Goal: Use online tool/utility

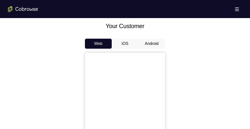
scroll to position [239, 0]
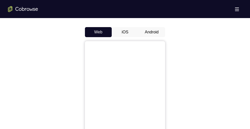
click at [152, 32] on button "Android" at bounding box center [151, 32] width 27 height 10
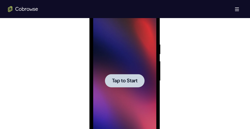
scroll to position [279, 0]
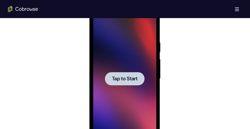
click at [116, 76] on span "Tap to Start" at bounding box center [125, 78] width 26 height 5
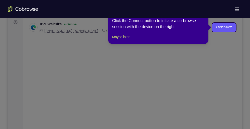
scroll to position [77, 0]
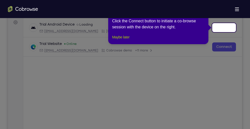
click at [121, 40] on button "Maybe later" at bounding box center [120, 37] width 17 height 6
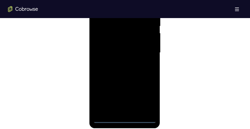
scroll to position [311, 0]
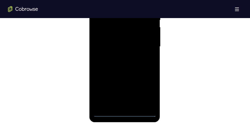
click at [124, 114] on div at bounding box center [124, 46] width 63 height 140
click at [146, 92] on div at bounding box center [124, 46] width 63 height 140
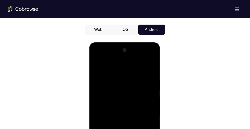
scroll to position [241, 0]
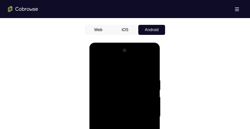
click at [98, 58] on div at bounding box center [124, 116] width 63 height 140
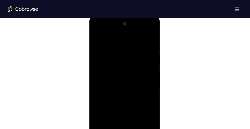
scroll to position [268, 0]
click at [147, 86] on div at bounding box center [124, 90] width 63 height 140
click at [119, 75] on div at bounding box center [124, 66] width 63 height 140
click at [120, 61] on div at bounding box center [124, 66] width 63 height 140
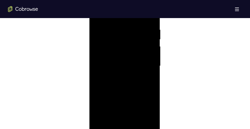
click at [114, 54] on div at bounding box center [124, 66] width 63 height 140
click at [114, 66] on div at bounding box center [124, 66] width 63 height 140
click at [117, 82] on div at bounding box center [124, 66] width 63 height 140
click at [121, 99] on div at bounding box center [124, 87] width 63 height 140
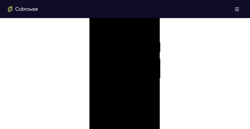
scroll to position [280, 0]
click at [127, 100] on div at bounding box center [124, 78] width 63 height 140
drag, startPoint x: 128, startPoint y: 83, endPoint x: 128, endPoint y: 72, distance: 11.5
click at [128, 72] on div at bounding box center [124, 78] width 63 height 140
click at [152, 91] on div at bounding box center [124, 78] width 63 height 140
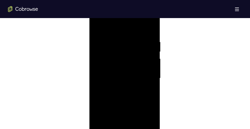
click at [152, 91] on div at bounding box center [124, 78] width 63 height 140
drag, startPoint x: 131, startPoint y: 93, endPoint x: 131, endPoint y: 41, distance: 51.6
click at [131, 41] on div at bounding box center [124, 78] width 63 height 140
drag, startPoint x: 133, startPoint y: 88, endPoint x: 134, endPoint y: 37, distance: 51.4
click at [134, 37] on div at bounding box center [124, 78] width 63 height 140
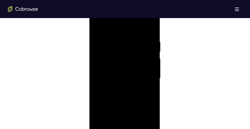
drag, startPoint x: 132, startPoint y: 80, endPoint x: 130, endPoint y: 25, distance: 55.9
click at [130, 25] on div at bounding box center [124, 78] width 63 height 140
drag, startPoint x: 132, startPoint y: 71, endPoint x: 131, endPoint y: 17, distance: 54.9
click at [131, 17] on div at bounding box center [124, 78] width 63 height 140
